Goal: Information Seeking & Learning: Check status

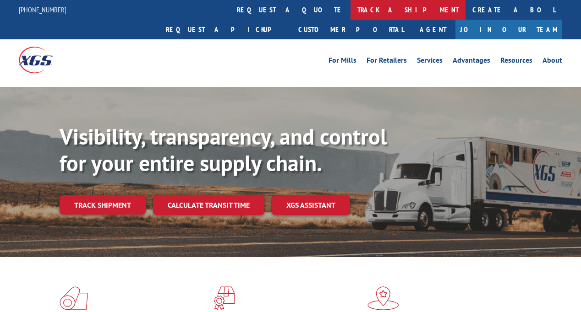
click at [351, 5] on link "track a shipment" at bounding box center [408, 10] width 115 height 20
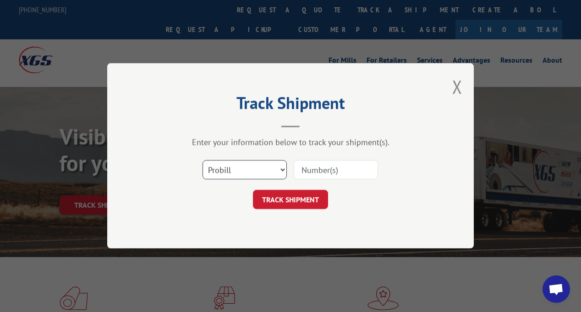
click at [235, 164] on select "Select category... Probill BOL PO" at bounding box center [245, 170] width 84 height 19
select select "po"
click at [203, 161] on select "Select category... Probill BOL PO" at bounding box center [245, 170] width 84 height 19
click at [316, 166] on input at bounding box center [336, 170] width 84 height 19
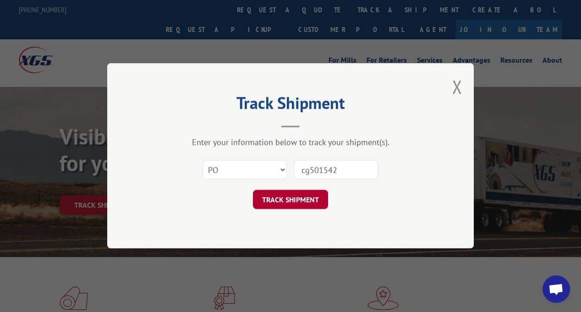
type input "cg501542"
click at [307, 197] on button "TRACK SHIPMENT" at bounding box center [290, 200] width 75 height 19
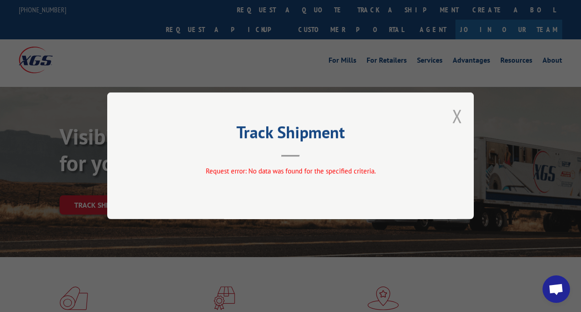
click at [460, 114] on button "Close modal" at bounding box center [457, 116] width 10 height 24
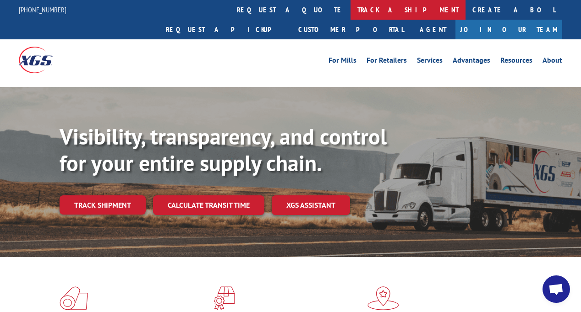
click at [351, 12] on link "track a shipment" at bounding box center [408, 10] width 115 height 20
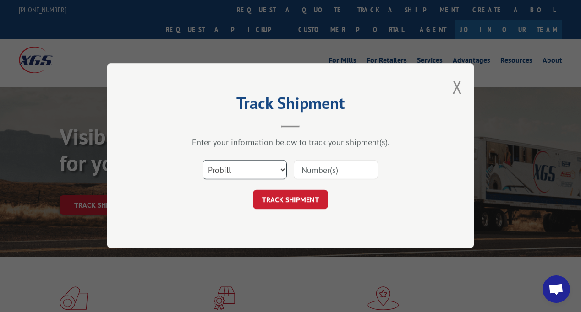
click at [262, 167] on select "Select category... Probill BOL PO" at bounding box center [245, 170] width 84 height 19
select select "bol"
click at [203, 161] on select "Select category... Probill BOL PO" at bounding box center [245, 170] width 84 height 19
click at [338, 170] on input at bounding box center [336, 170] width 84 height 19
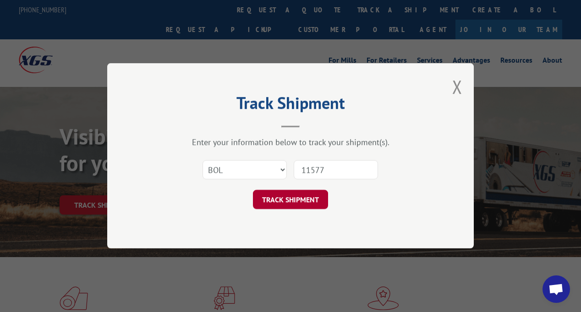
type input "11577"
click at [310, 202] on button "TRACK SHIPMENT" at bounding box center [290, 200] width 75 height 19
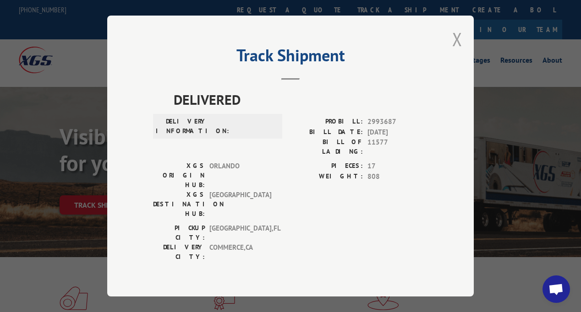
click at [452, 39] on button "Close modal" at bounding box center [457, 39] width 10 height 24
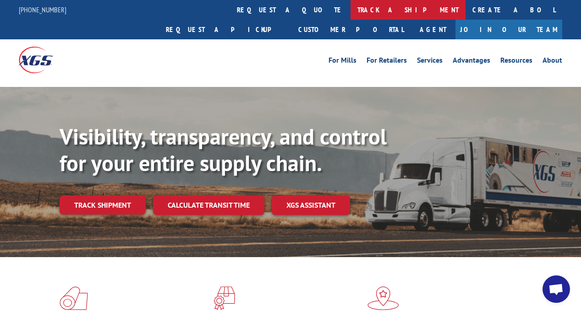
click at [351, 12] on link "track a shipment" at bounding box center [408, 10] width 115 height 20
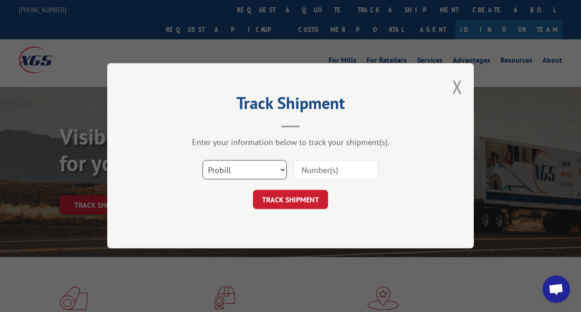
click at [256, 175] on select "Select category... Probill BOL PO" at bounding box center [245, 170] width 84 height 19
select select "po"
click at [203, 161] on select "Select category... Probill BOL PO" at bounding box center [245, 170] width 84 height 19
click at [317, 169] on input at bounding box center [336, 170] width 84 height 19
type input "CG501542"
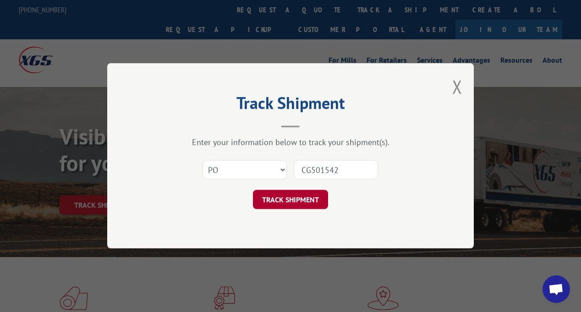
click at [291, 201] on button "TRACK SHIPMENT" at bounding box center [290, 200] width 75 height 19
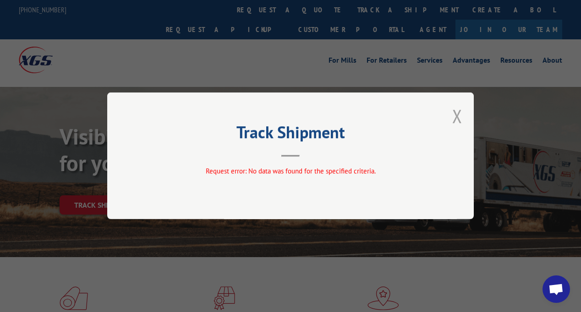
click at [455, 119] on button "Close modal" at bounding box center [457, 116] width 10 height 24
